Goal: Task Accomplishment & Management: Complete application form

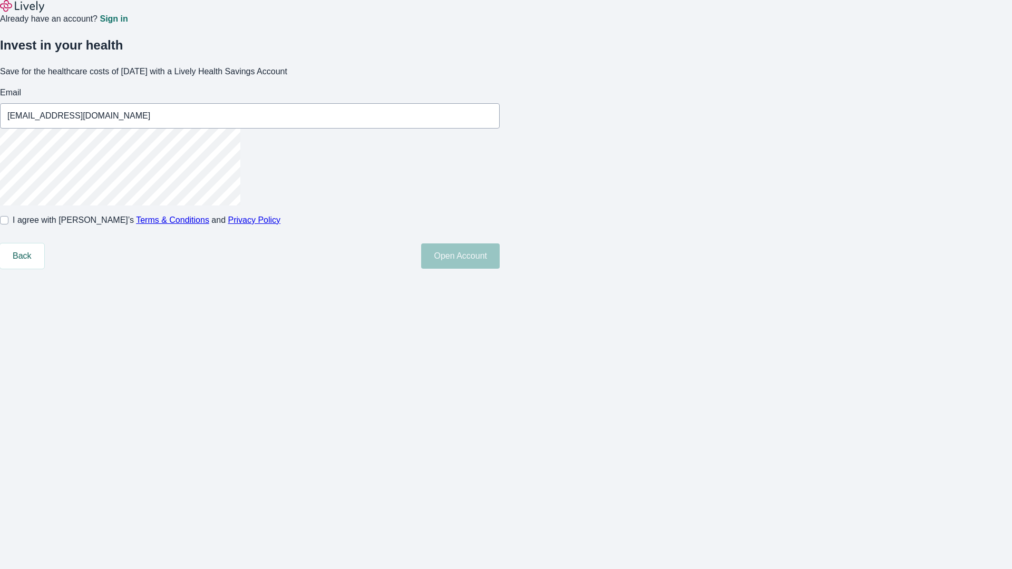
click at [8, 225] on input "I agree with Lively’s Terms & Conditions and Privacy Policy" at bounding box center [4, 220] width 8 height 8
checkbox input "true"
click at [500, 269] on button "Open Account" at bounding box center [460, 256] width 79 height 25
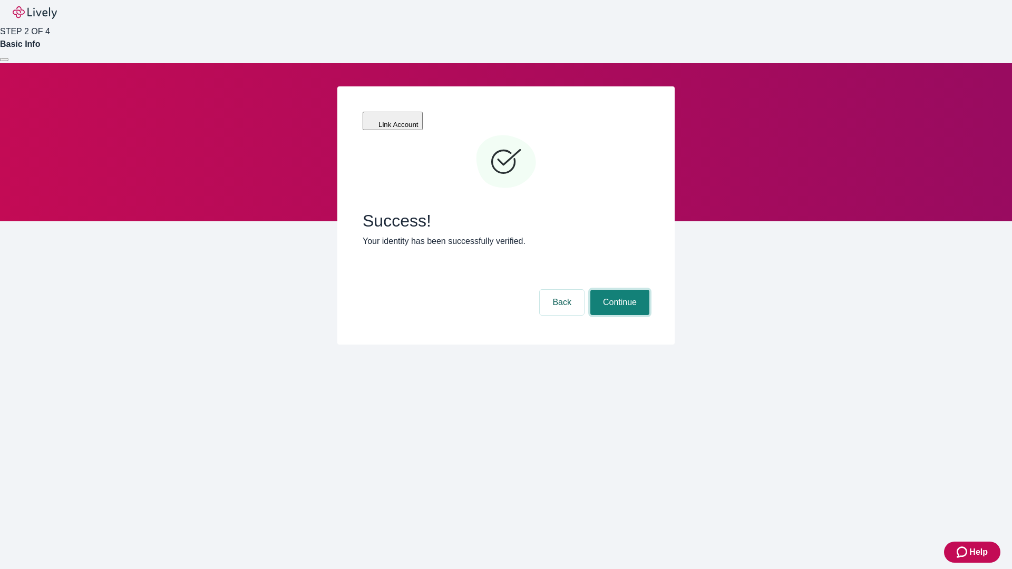
click at [618, 290] on button "Continue" at bounding box center [619, 302] width 59 height 25
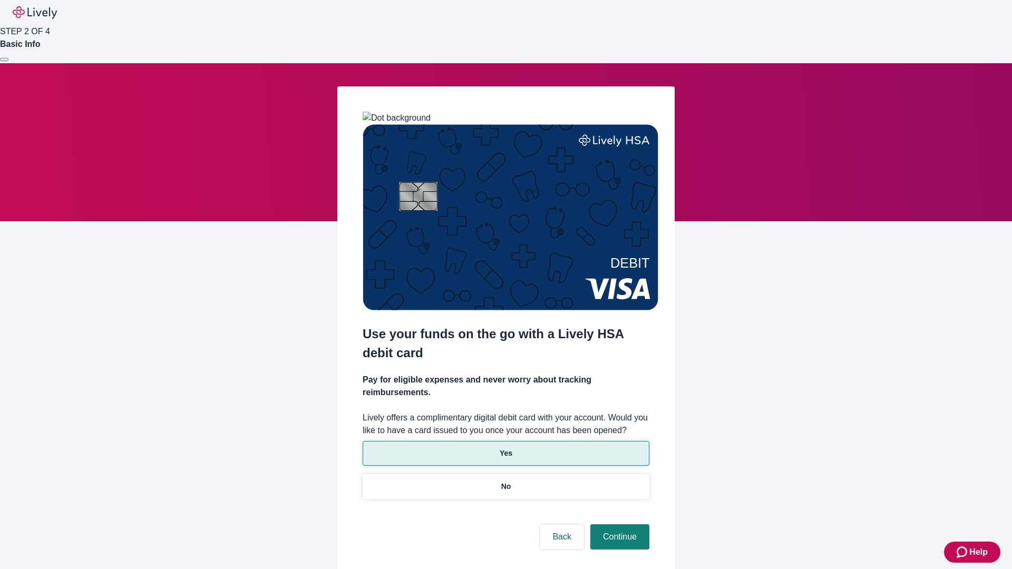
click at [506, 448] on p "Yes" at bounding box center [506, 453] width 13 height 11
click at [618, 525] on button "Continue" at bounding box center [619, 537] width 59 height 25
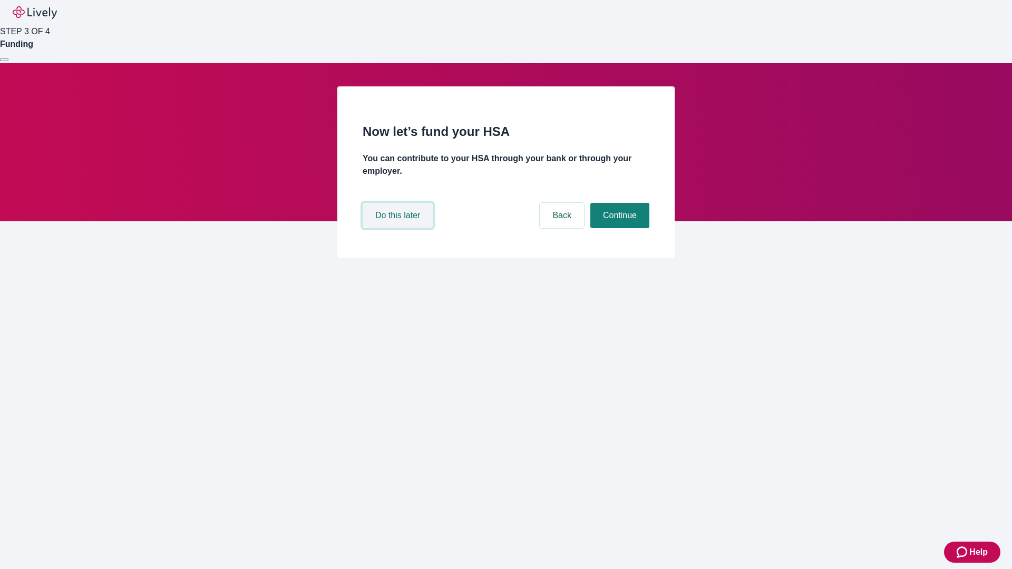
click at [399, 228] on button "Do this later" at bounding box center [398, 215] width 70 height 25
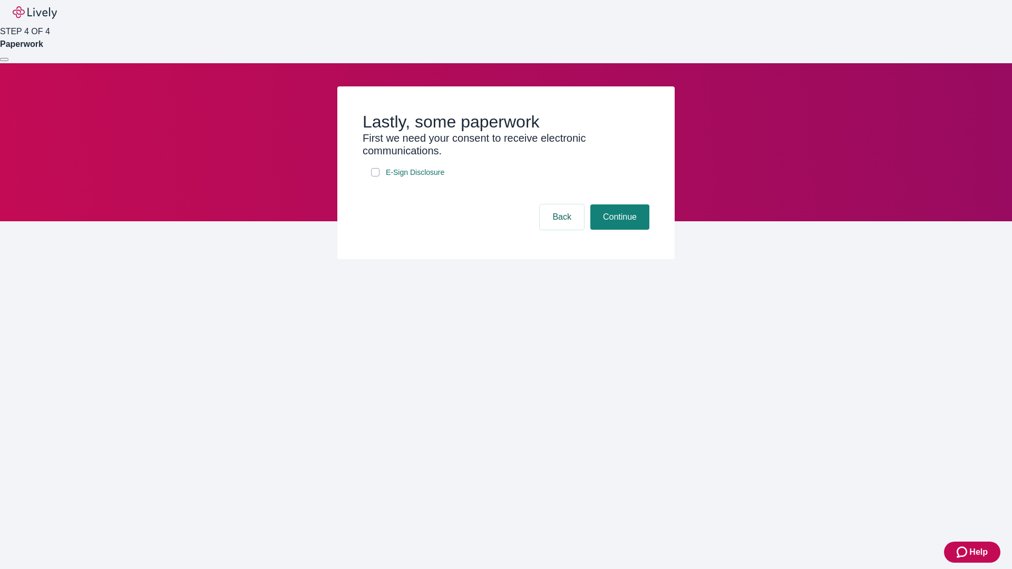
click at [375, 177] on input "E-Sign Disclosure" at bounding box center [375, 172] width 8 height 8
checkbox input "true"
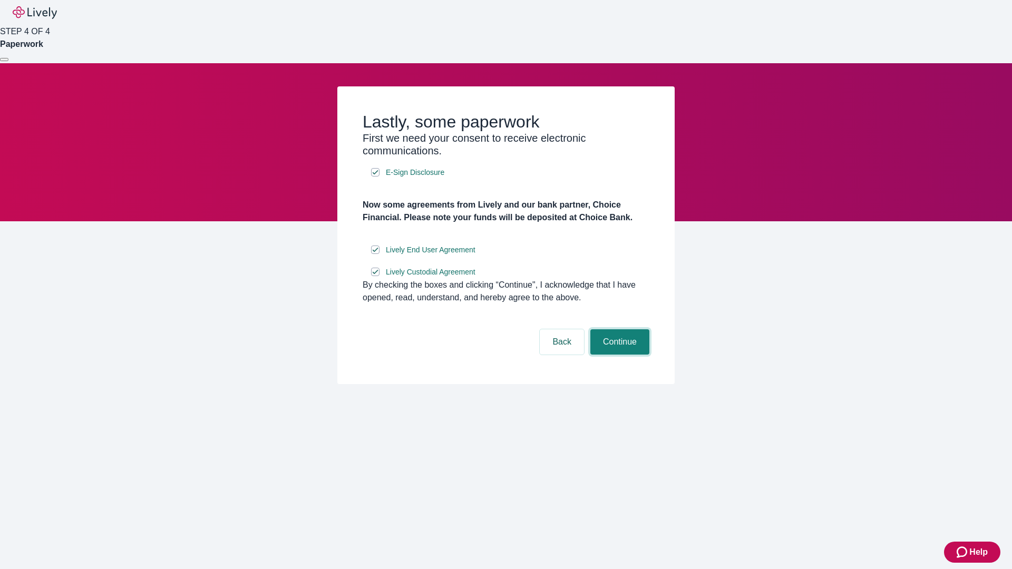
click at [618, 355] on button "Continue" at bounding box center [619, 341] width 59 height 25
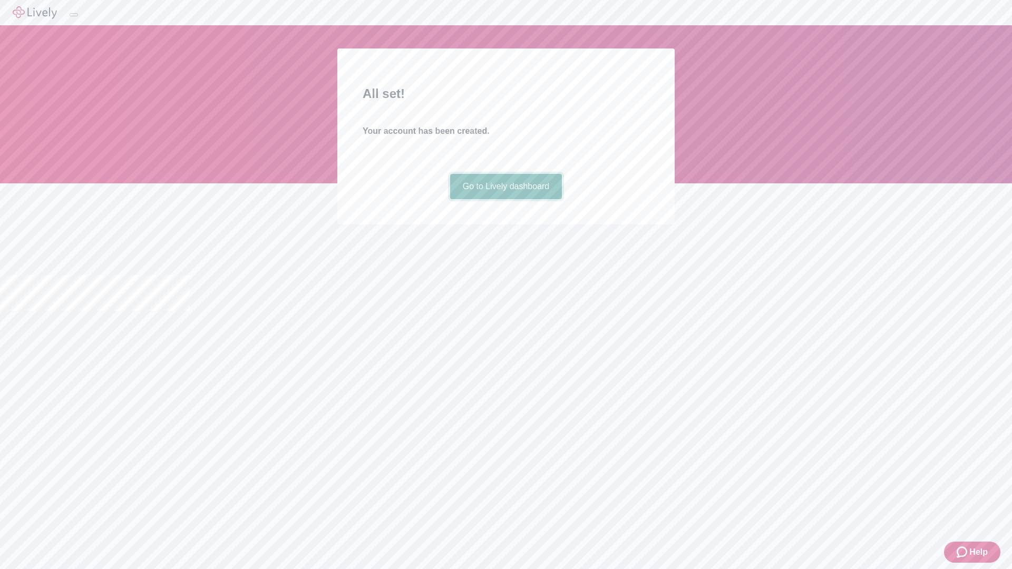
click at [506, 199] on link "Go to Lively dashboard" at bounding box center [506, 186] width 112 height 25
